Goal: Task Accomplishment & Management: Manage account settings

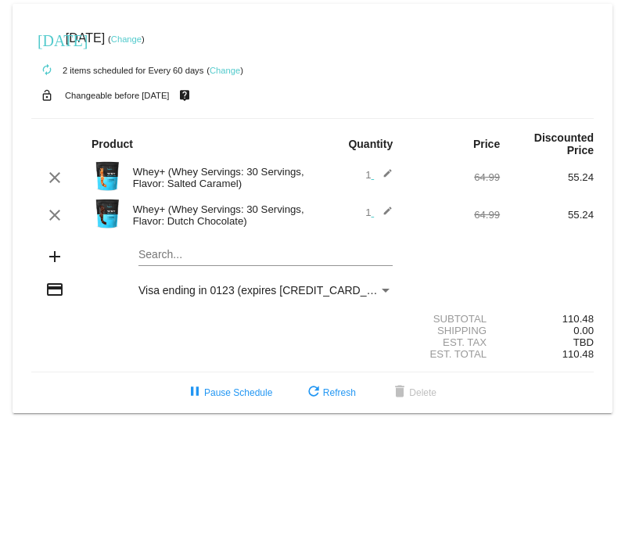
click at [141, 42] on link "Change" at bounding box center [126, 38] width 30 height 9
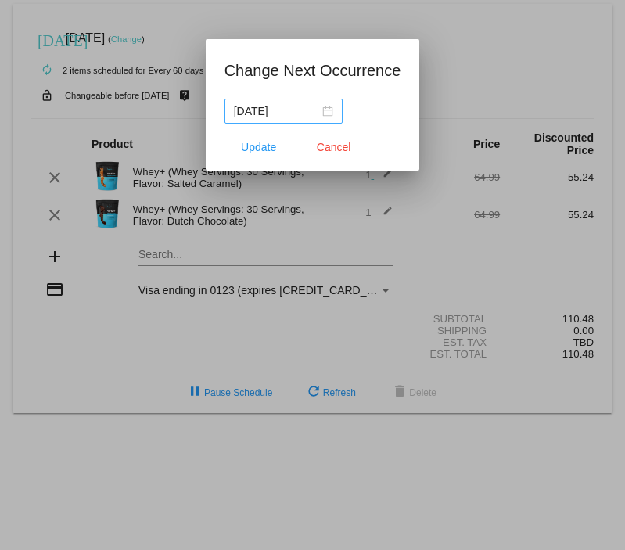
click at [333, 113] on div "[DATE]" at bounding box center [283, 110] width 99 height 17
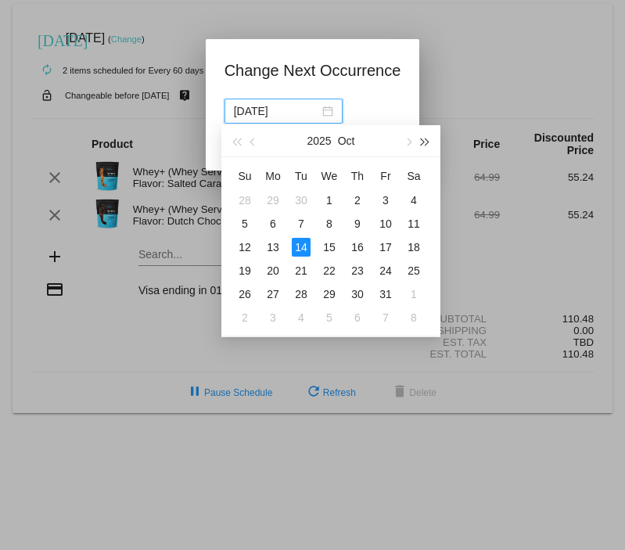
click at [426, 149] on button "button" at bounding box center [425, 140] width 17 height 31
click at [235, 143] on span "button" at bounding box center [236, 142] width 8 height 8
click at [407, 142] on span "button" at bounding box center [407, 142] width 8 height 8
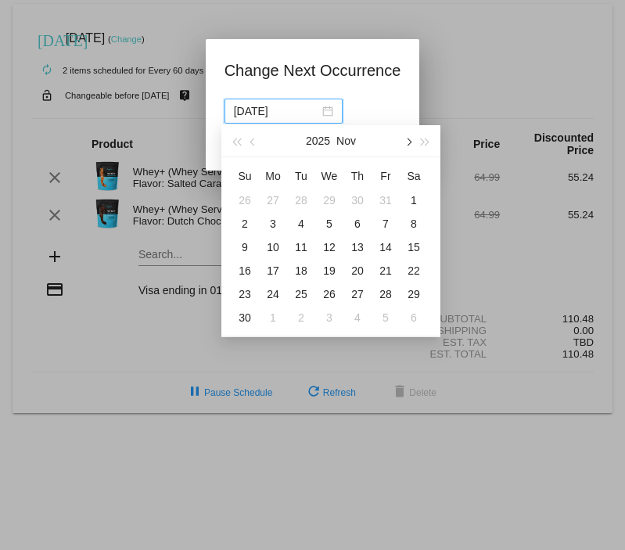
click at [407, 142] on span "button" at bounding box center [407, 142] width 8 height 8
click at [386, 226] on div "12" at bounding box center [385, 223] width 19 height 19
type input "[DATE]"
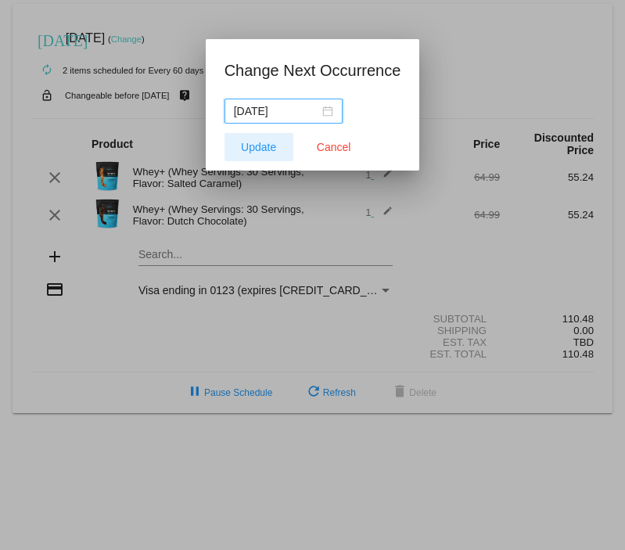
click at [257, 151] on span "Update" at bounding box center [258, 147] width 35 height 13
